Goal: Transaction & Acquisition: Purchase product/service

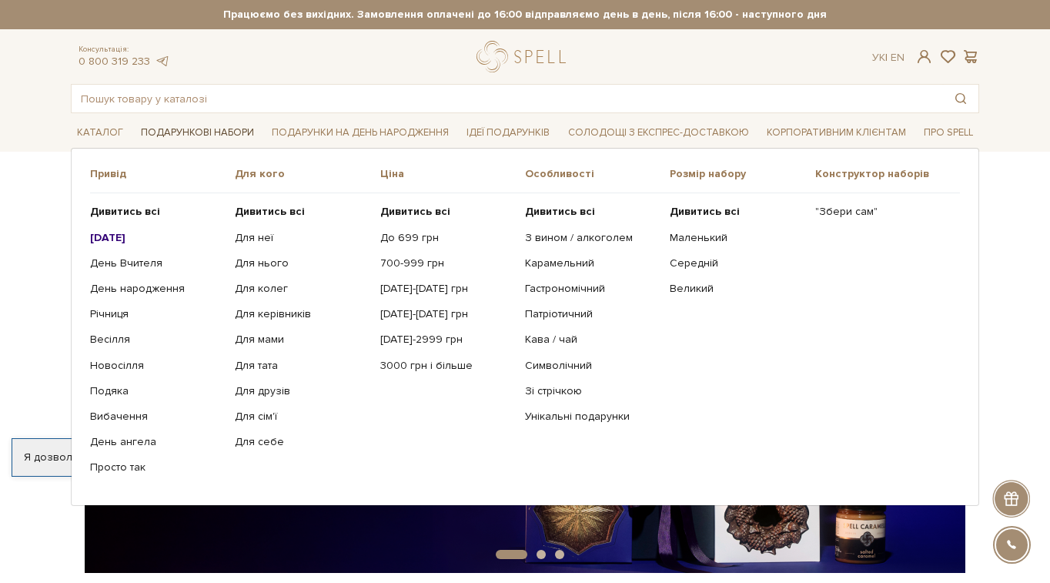
click at [191, 137] on link "Подарункові набори" at bounding box center [197, 133] width 125 height 24
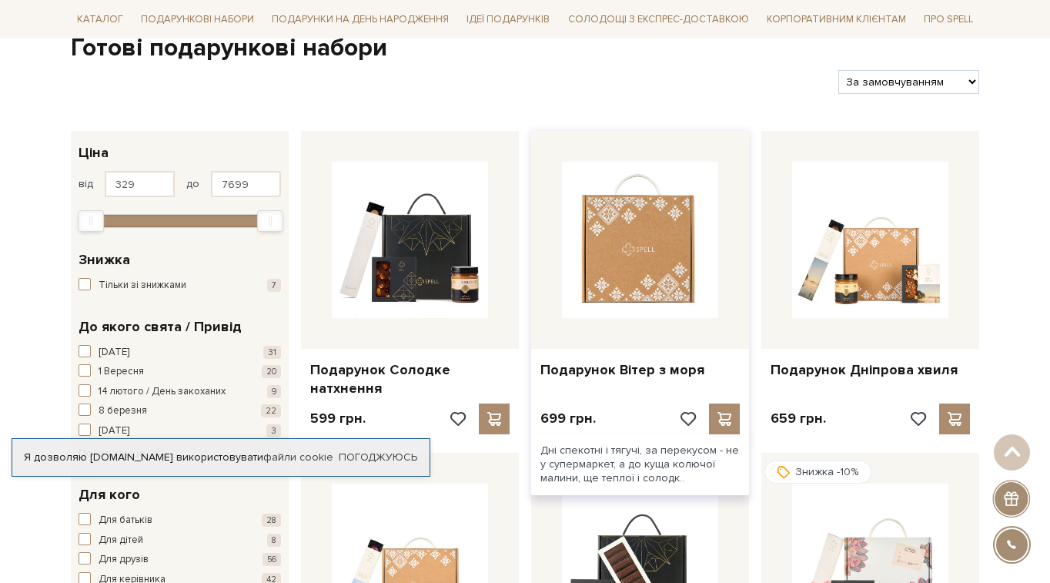
scroll to position [48, 0]
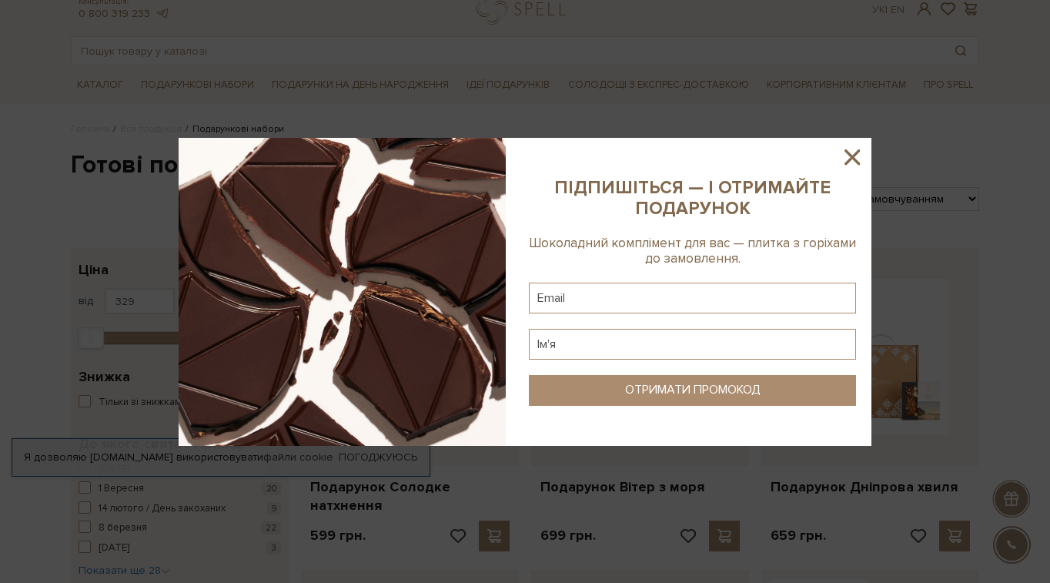
click at [855, 159] on icon at bounding box center [851, 156] width 15 height 15
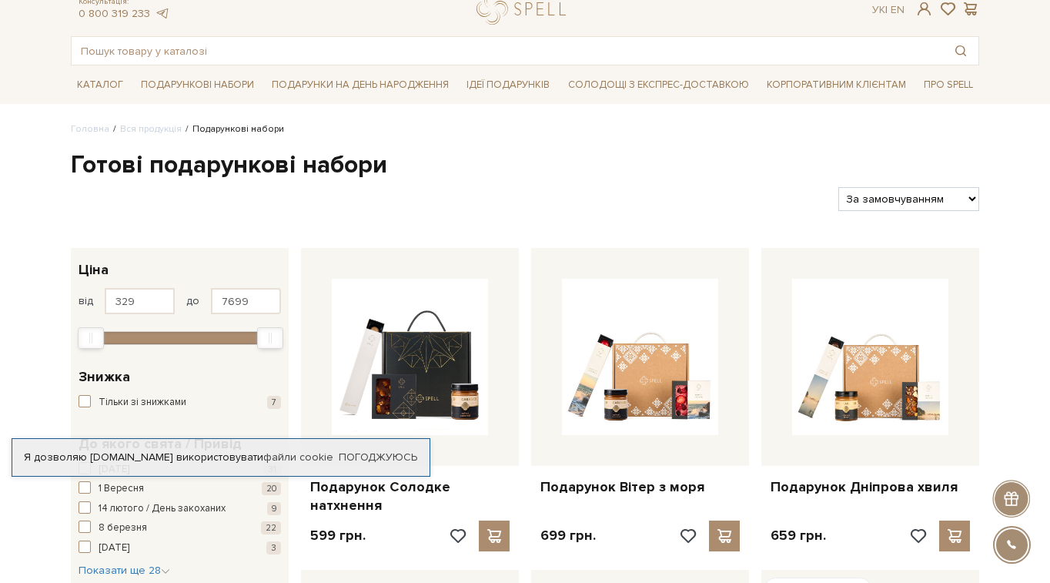
click at [951, 203] on select "За замовчуванням За Ціною (зростання) За Ціною (зменшення) Новинки За популярні…" at bounding box center [908, 199] width 141 height 24
select select "https://spellchocolate.com/our-productions/podarunkovi-box/?sort=p.price&order=…"
click at [838, 187] on select "За замовчуванням За Ціною (зростання) За Ціною (зменшення) Новинки За популярні…" at bounding box center [908, 199] width 141 height 24
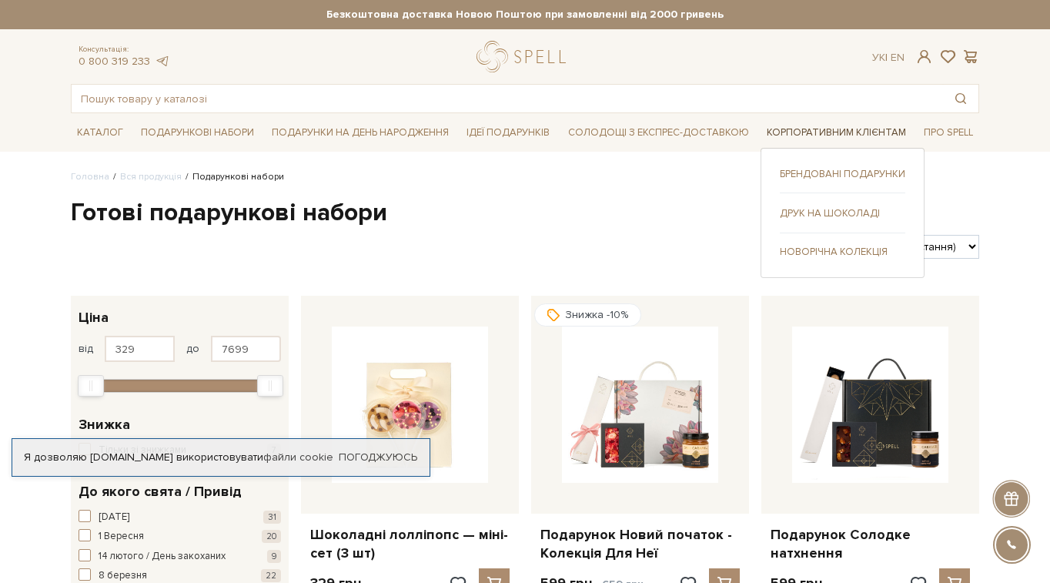
click at [788, 137] on link "Корпоративним клієнтам" at bounding box center [836, 133] width 152 height 24
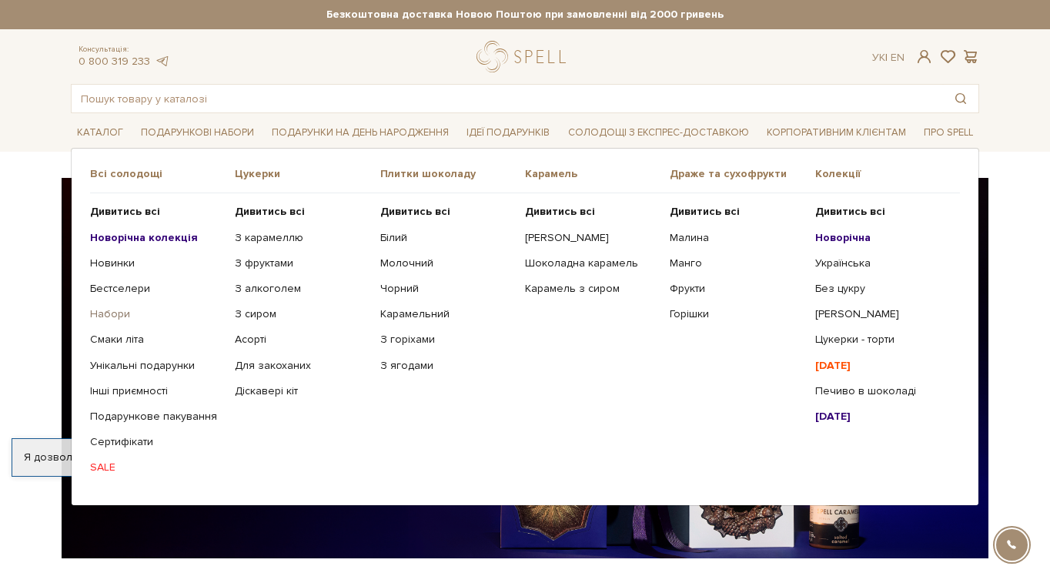
click at [114, 316] on link "Набори" at bounding box center [156, 314] width 133 height 14
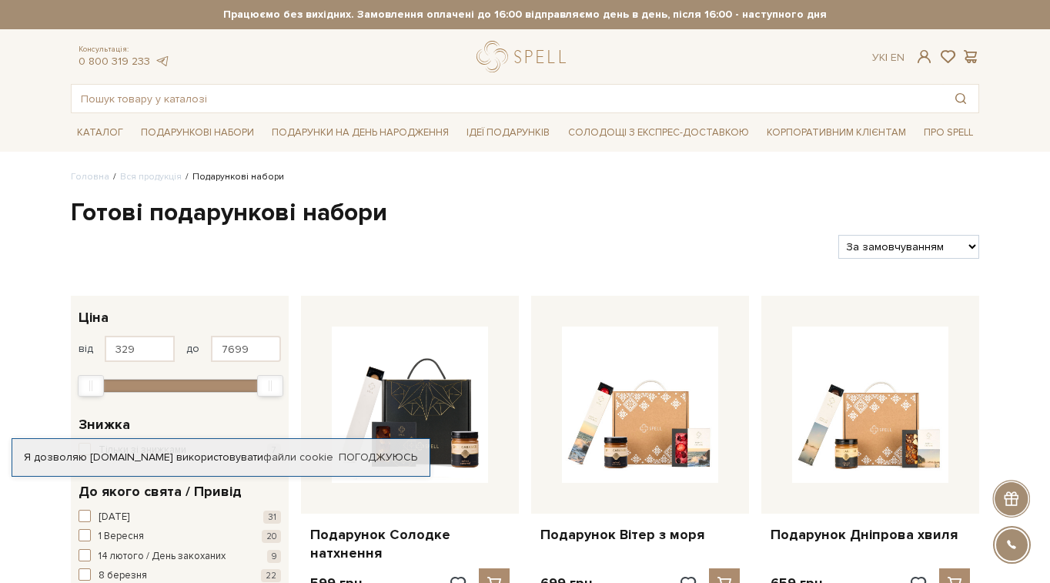
click at [961, 252] on select "За замовчуванням За Ціною (зростання) За Ціною (зменшення) Новинки За популярні…" at bounding box center [908, 247] width 141 height 24
select select "https://spellchocolate.com/our-productions/podarunkovi-box/?sort=p.price&order=…"
click at [838, 235] on select "За замовчуванням За Ціною (зростання) За Ціною (зменшення) Новинки За популярні…" at bounding box center [908, 247] width 141 height 24
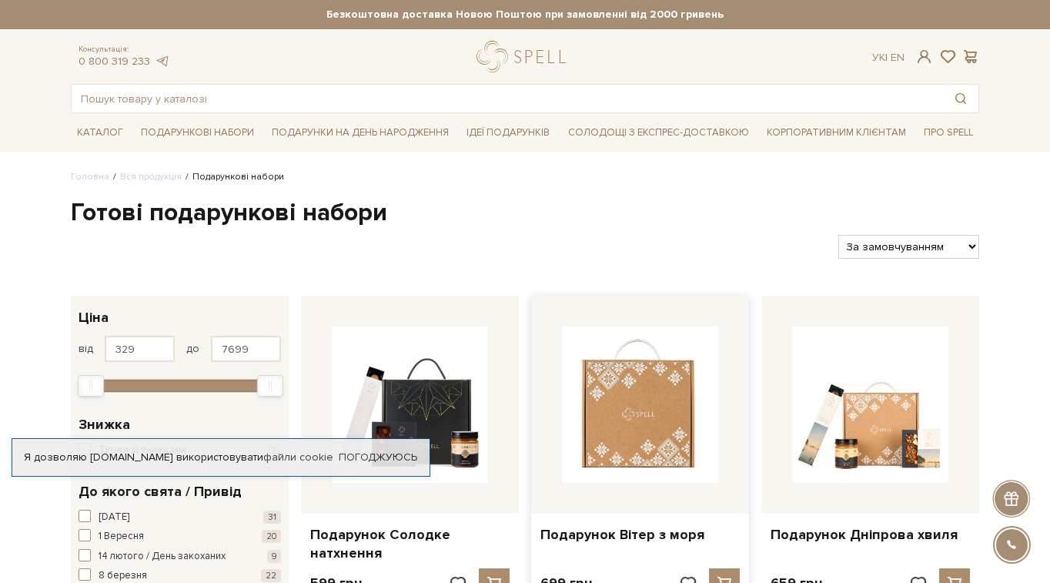
scroll to position [32, 0]
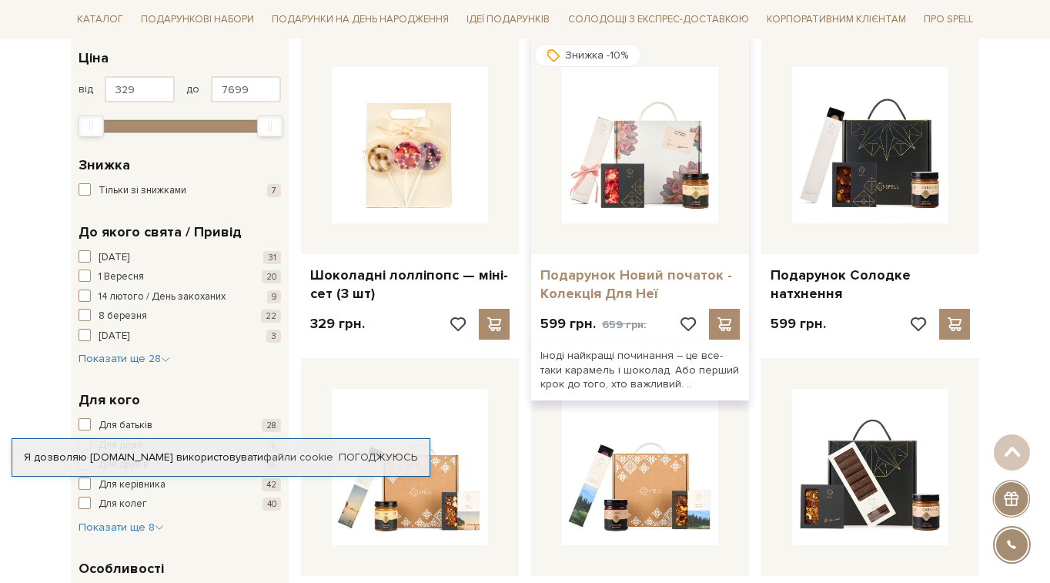
scroll to position [261, 0]
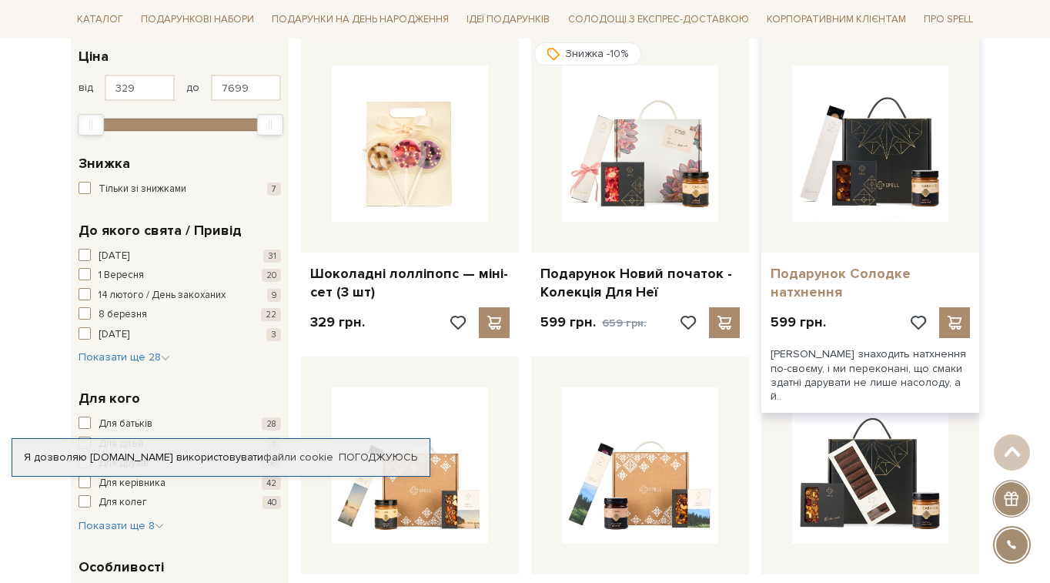
click at [800, 279] on link "Подарунок Солодке натхнення" at bounding box center [869, 283] width 199 height 36
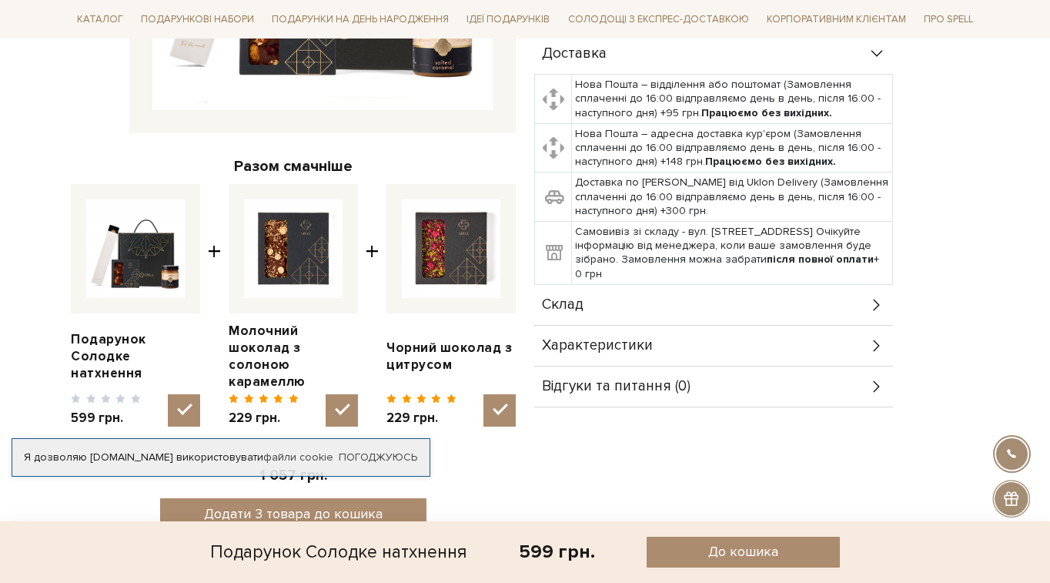
scroll to position [506, 0]
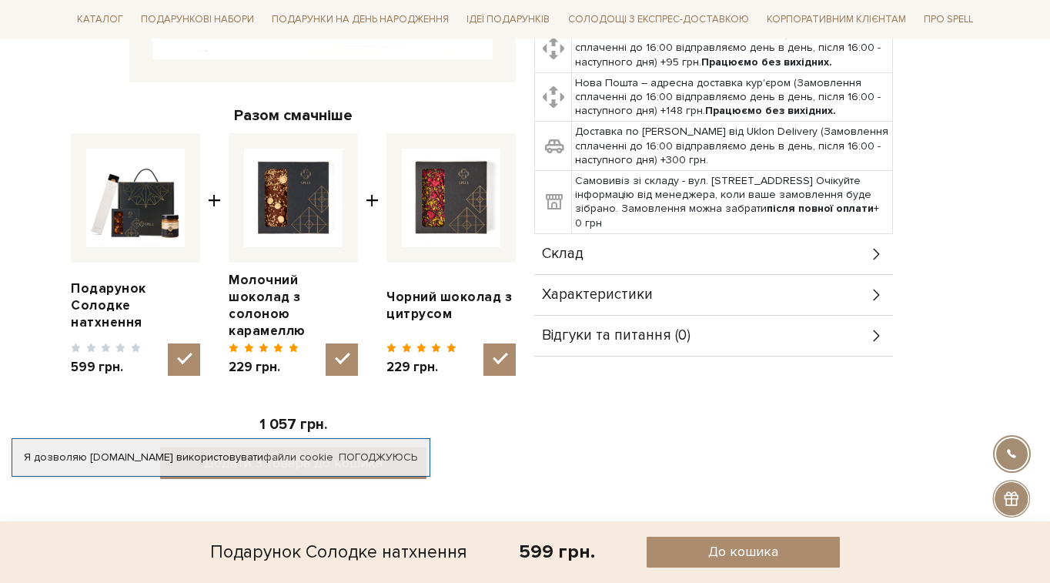
click at [867, 238] on div "Склад" at bounding box center [713, 254] width 359 height 40
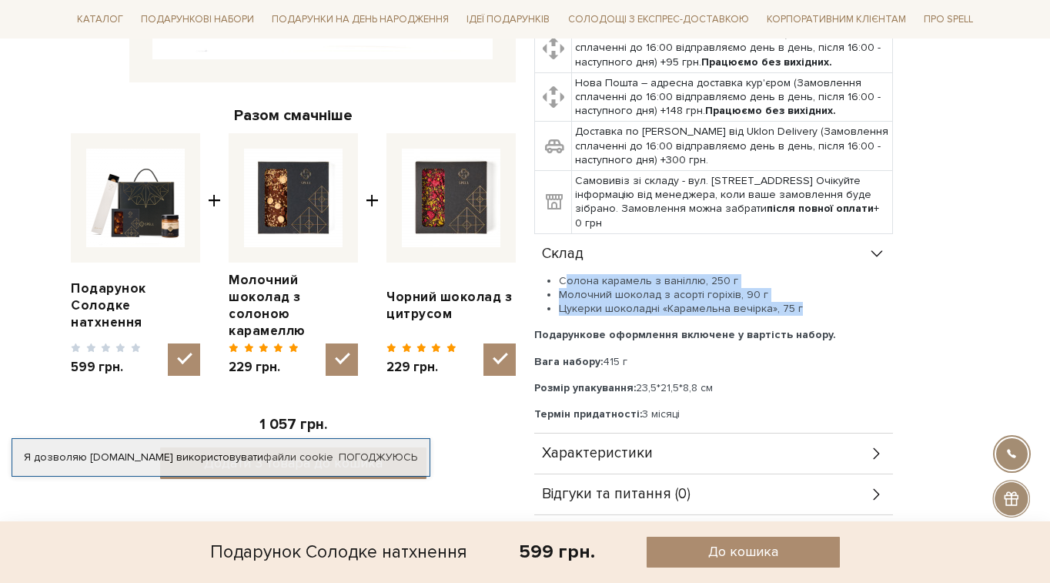
drag, startPoint x: 559, startPoint y: 262, endPoint x: 807, endPoint y: 295, distance: 250.0
click at [807, 296] on ul "Солона карамель з ваніллю, 250 г Молочний шоколад з асорті горіхів, 90 г Цукерк…" at bounding box center [713, 295] width 359 height 42
copy ul "Солона карамель з ваніллю, 250 г Молочний шоколад з асорті горіхів, 90 г Цукерк…"
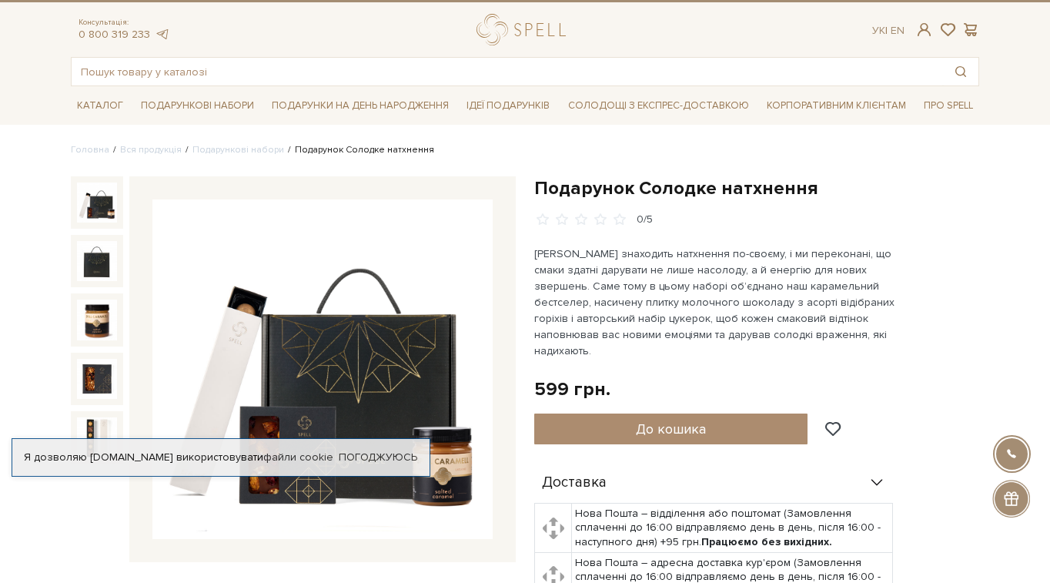
scroll to position [0, 0]
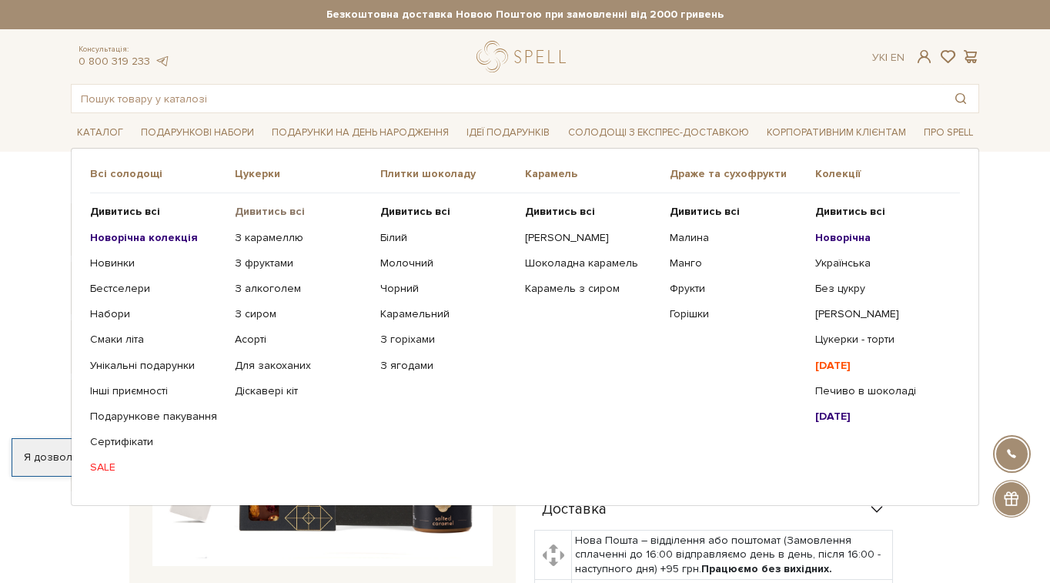
click at [288, 211] on b "Дивитись всі" at bounding box center [270, 211] width 70 height 13
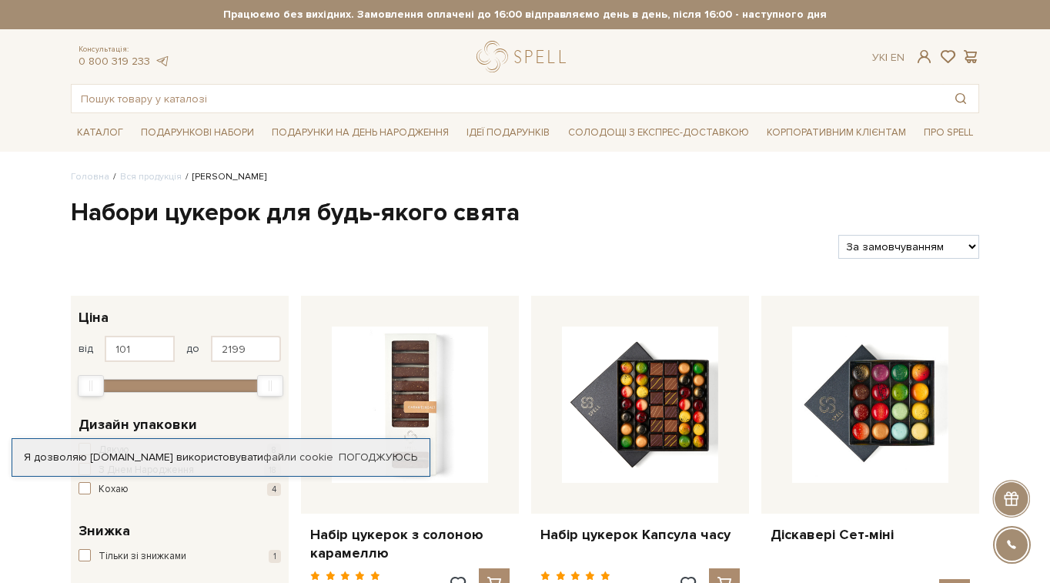
click at [946, 247] on select "За замовчуванням За Ціною (зростання) За Ціною (зменшення) Новинки За популярні…" at bounding box center [908, 247] width 141 height 24
select select "https://spellchocolate.com/our-productions/seti-cukerok/?sort=p.price&order=DESC"
click at [838, 235] on select "За замовчуванням За Ціною (зростання) За Ціною (зменшення) Новинки За популярні…" at bounding box center [908, 247] width 141 height 24
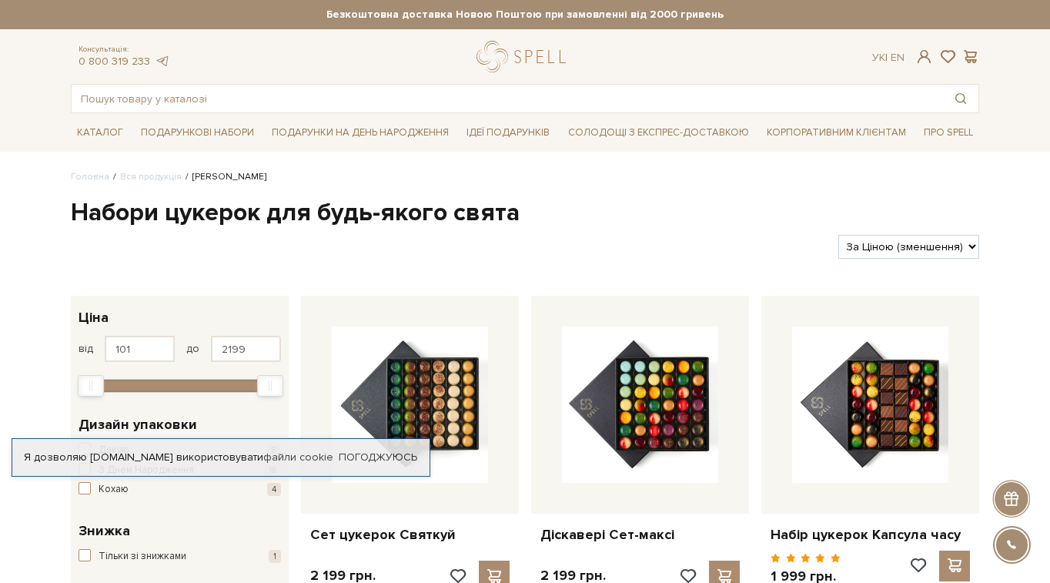
click at [969, 246] on select "За замовчуванням За Ціною (зростання) За Ціною (зменшення) Новинки За популярні…" at bounding box center [908, 247] width 141 height 24
select select "https://spellchocolate.com/our-productions/seti-cukerok/?sort=p.price&order=ASC"
click at [838, 235] on select "За замовчуванням За Ціною (зростання) За Ціною (зменшення) Новинки За популярні…" at bounding box center [908, 247] width 141 height 24
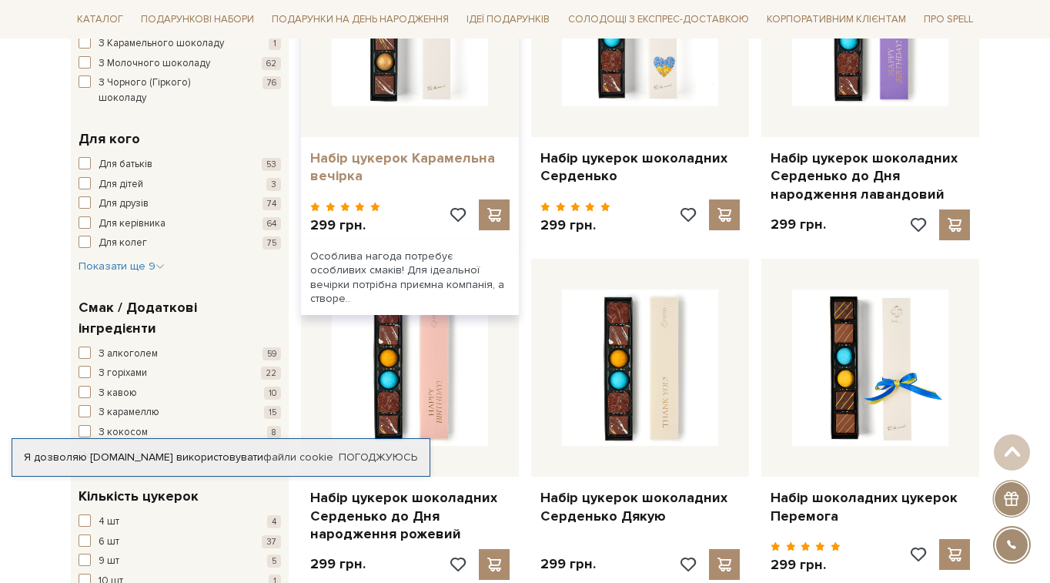
scroll to position [1037, 0]
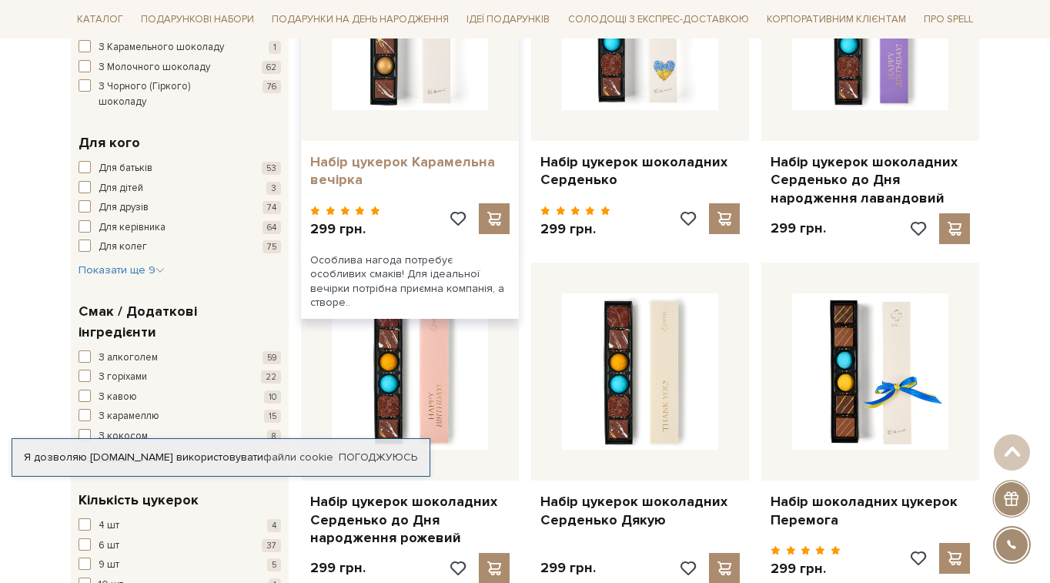
click at [343, 172] on link "Набір цукерок Карамельна вечірка" at bounding box center [409, 171] width 199 height 36
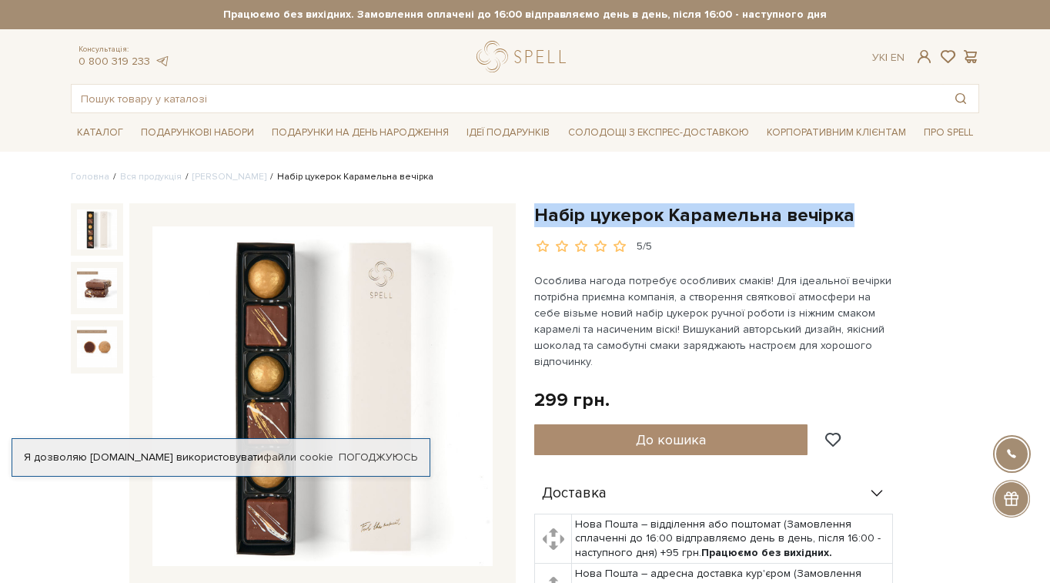
drag, startPoint x: 535, startPoint y: 213, endPoint x: 845, endPoint y: 216, distance: 310.2
click at [845, 216] on h1 "Набір цукерок Карамельна вечірка" at bounding box center [756, 215] width 445 height 24
copy h1 "Набір цукерок Карамельна вечірка"
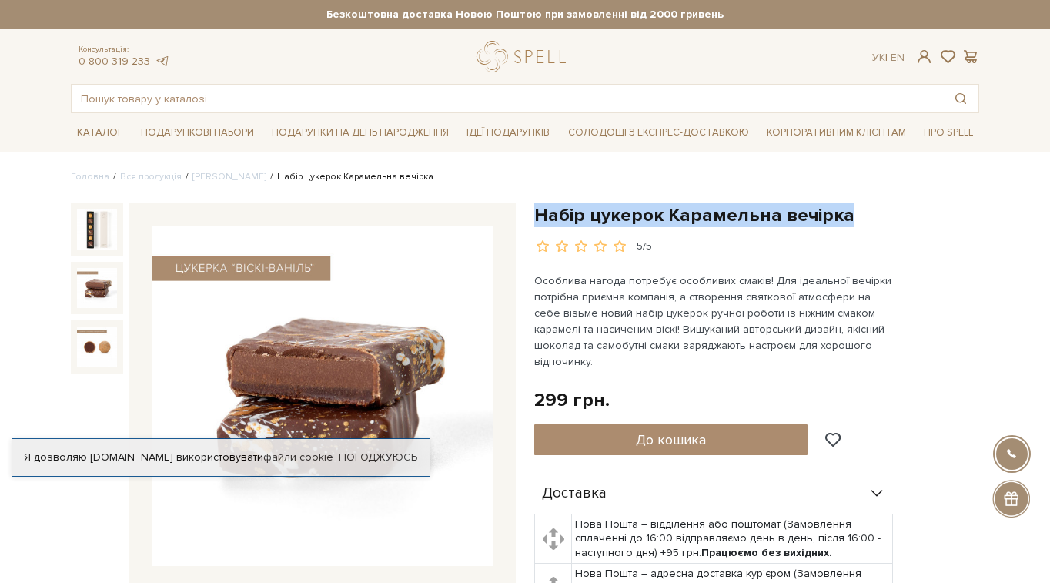
drag, startPoint x: 536, startPoint y: 209, endPoint x: 847, endPoint y: 217, distance: 310.3
click at [847, 217] on h1 "Набір цукерок Карамельна вечірка" at bounding box center [756, 215] width 445 height 24
copy h1 "Набір цукерок Карамельна вечірка"
